Goal: Transaction & Acquisition: Purchase product/service

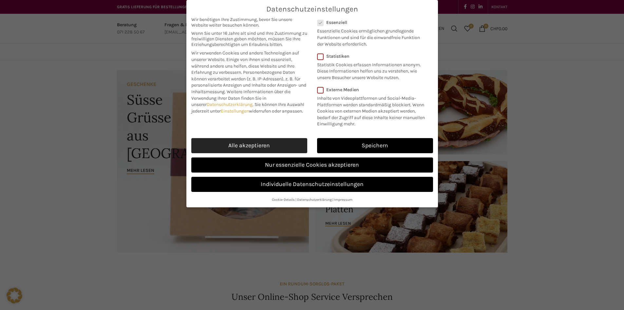
click at [262, 148] on link "Alle akzeptieren" at bounding box center [249, 145] width 116 height 15
checkbox input "true"
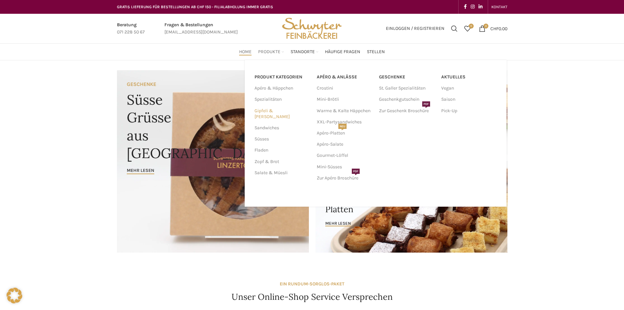
click at [277, 111] on link "Gipfeli & [PERSON_NAME]" at bounding box center [282, 113] width 54 height 17
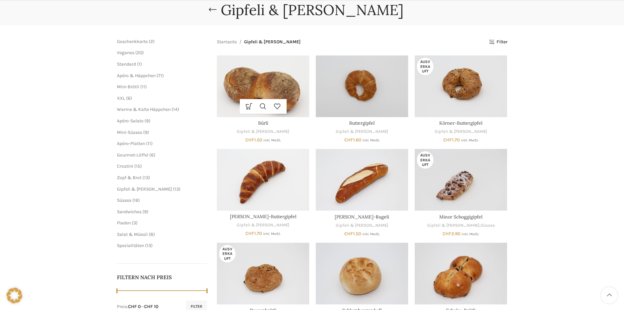
scroll to position [98, 0]
